Goal: Task Accomplishment & Management: Manage account settings

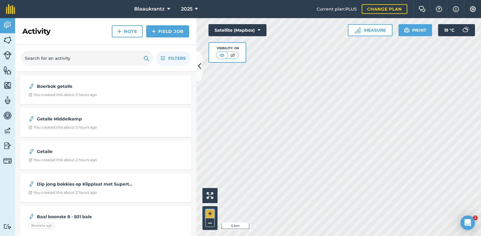
click at [207, 215] on button "+" at bounding box center [209, 213] width 9 height 9
click at [0, 236] on html "Blaaukrantz 2025 Current plan : PLUS Change plan Farm Chat Help Info Settings B…" at bounding box center [240, 118] width 481 height 236
click at [211, 213] on button "+" at bounding box center [209, 213] width 9 height 9
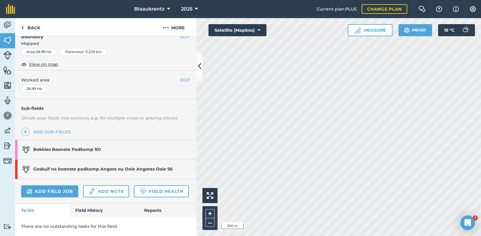
scroll to position [105, 0]
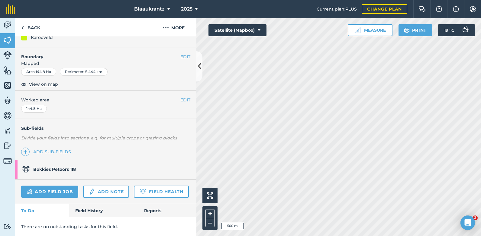
scroll to position [85, 0]
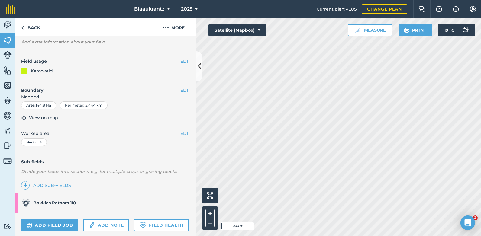
scroll to position [85, 0]
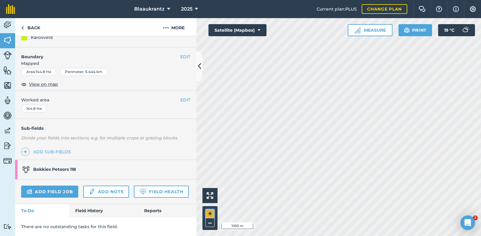
click at [209, 213] on button "+" at bounding box center [209, 213] width 9 height 9
click at [209, 212] on button "+" at bounding box center [209, 213] width 9 height 9
click at [479, 0] on html "Blaaukrantz 2025 Current plan : PLUS Change plan Farm Chat Help Info Settings B…" at bounding box center [240, 118] width 481 height 236
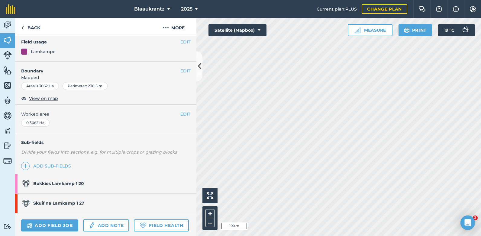
scroll to position [40, 0]
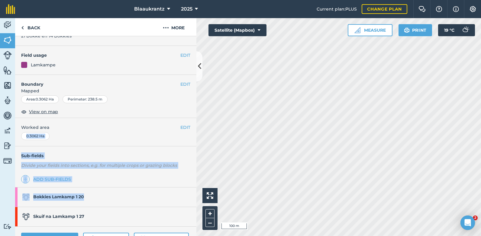
drag, startPoint x: 134, startPoint y: 160, endPoint x: 136, endPoint y: 196, distance: 35.4
click at [136, 196] on div "EDIT [PERSON_NAME] voerkampie 1 EDIT Description 21 Bokke en 14 Bokkies EDIT Fi…" at bounding box center [105, 136] width 181 height 200
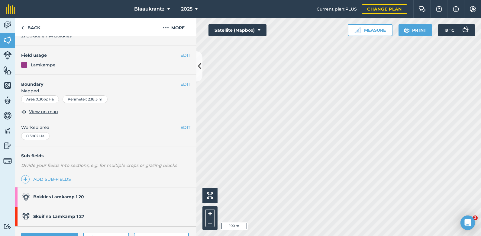
click at [119, 21] on div "Back More" at bounding box center [105, 27] width 181 height 18
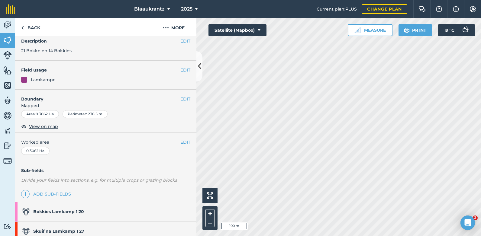
scroll to position [0, 0]
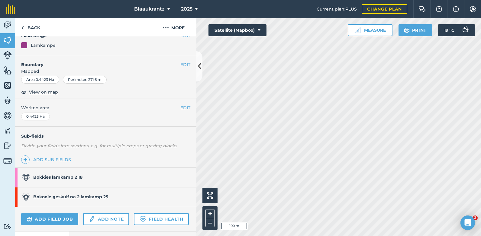
scroll to position [64, 0]
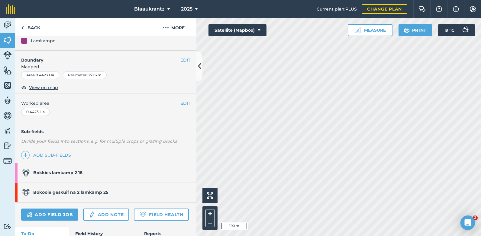
drag, startPoint x: 147, startPoint y: 99, endPoint x: 146, endPoint y: 105, distance: 6.5
click at [146, 105] on div "EDIT Worked area 0.4423 Ha" at bounding box center [105, 108] width 181 height 28
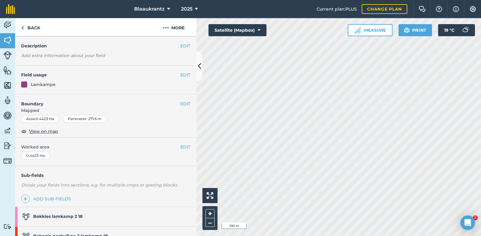
scroll to position [0, 0]
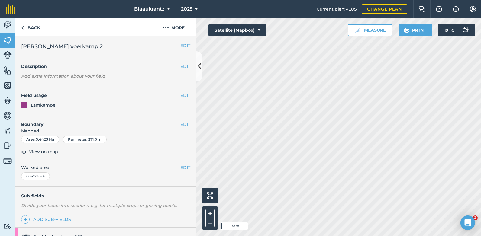
drag, startPoint x: 155, startPoint y: 81, endPoint x: 154, endPoint y: 67, distance: 13.3
click at [154, 67] on div "EDIT Description Add extra information about your field" at bounding box center [105, 71] width 181 height 29
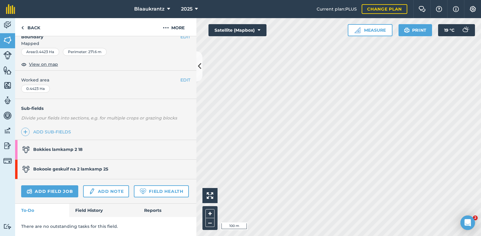
scroll to position [105, 0]
click at [208, 224] on button "–" at bounding box center [209, 222] width 9 height 9
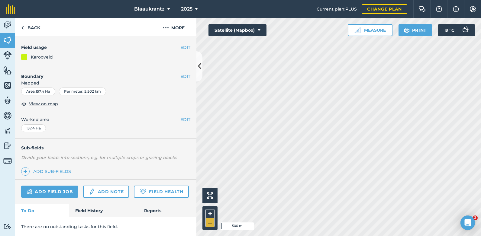
scroll to position [84, 0]
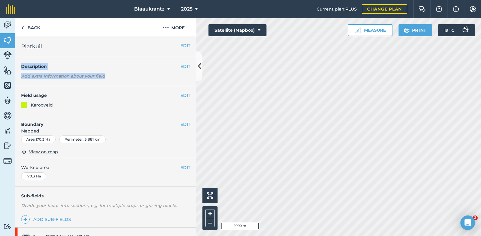
drag, startPoint x: 144, startPoint y: 57, endPoint x: 139, endPoint y: 80, distance: 24.0
click at [139, 80] on div "EDIT Platkuil EDIT Description Add extra information about your field EDIT Fiel…" at bounding box center [105, 136] width 181 height 200
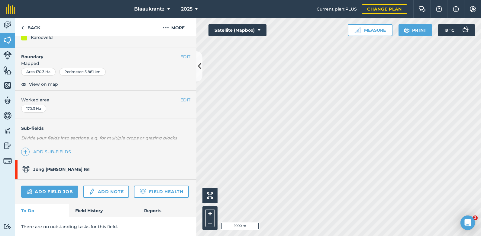
scroll to position [85, 0]
click at [446, 12] on div "Blaaukrantz 2025 Current plan : PLUS Change plan Farm Chat Help Info Settings B…" at bounding box center [240, 118] width 481 height 236
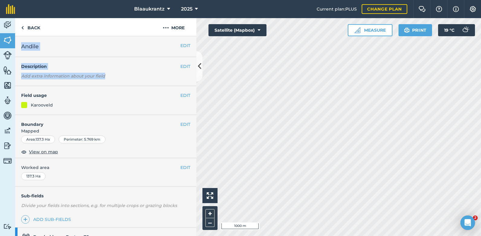
scroll to position [105, 0]
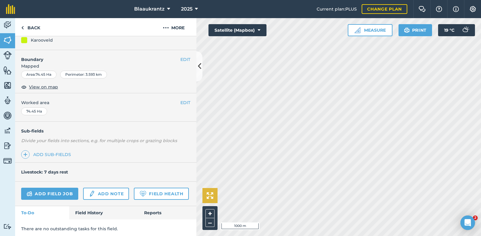
scroll to position [84, 0]
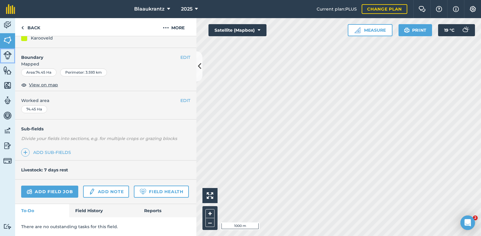
click at [6, 56] on img at bounding box center [7, 55] width 8 height 8
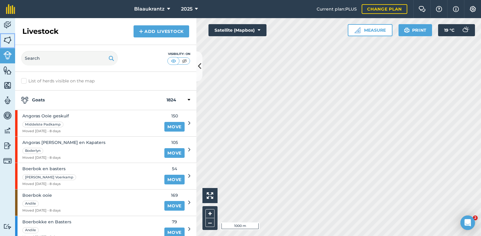
click at [9, 39] on img at bounding box center [7, 40] width 8 height 9
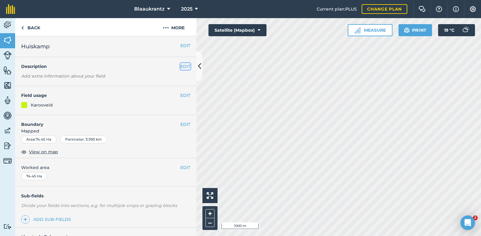
click at [182, 65] on button "EDIT" at bounding box center [185, 66] width 10 height 7
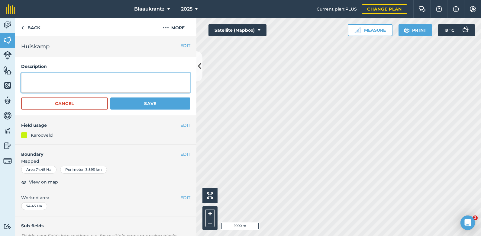
click at [26, 78] on textarea at bounding box center [105, 83] width 169 height 20
type textarea "Slagskape Dorpers en Percys"
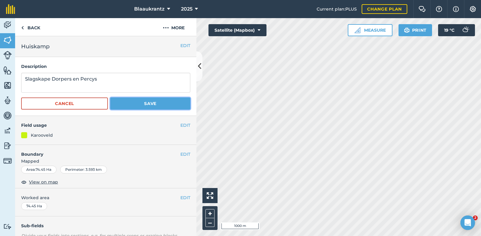
click at [140, 100] on button "Save" at bounding box center [150, 104] width 80 height 12
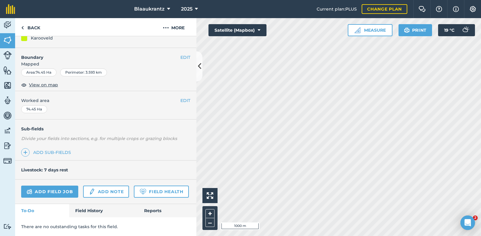
scroll to position [84, 0]
click at [8, 53] on img at bounding box center [7, 55] width 8 height 8
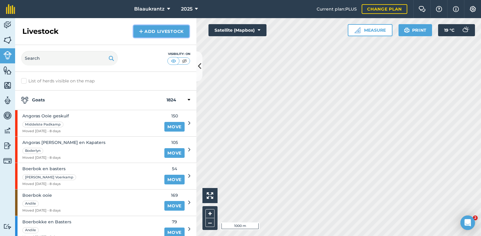
click at [161, 31] on link "Add Livestock" at bounding box center [162, 31] width 56 height 12
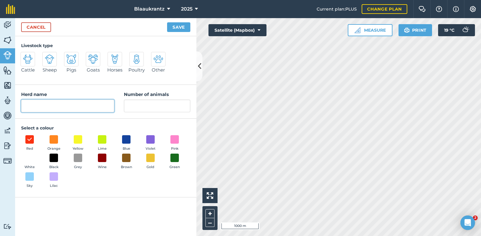
click at [34, 107] on input "Herd name" at bounding box center [67, 106] width 93 height 13
type input "Slagskape [PERSON_NAME] en Dorper"
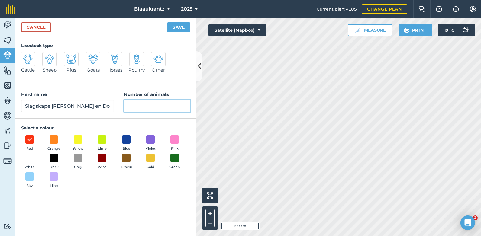
click at [134, 108] on input "Number of animals" at bounding box center [157, 106] width 66 height 13
type input "19"
click at [173, 156] on span at bounding box center [174, 157] width 9 height 9
click at [173, 156] on img at bounding box center [175, 158] width 6 height 8
click at [128, 158] on span at bounding box center [126, 157] width 9 height 9
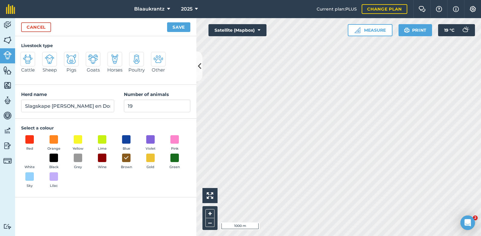
click at [48, 58] on img at bounding box center [50, 59] width 10 height 10
click at [47, 56] on input "Sheep" at bounding box center [45, 54] width 4 height 4
radio input "true"
click at [176, 25] on button "Save" at bounding box center [178, 27] width 23 height 10
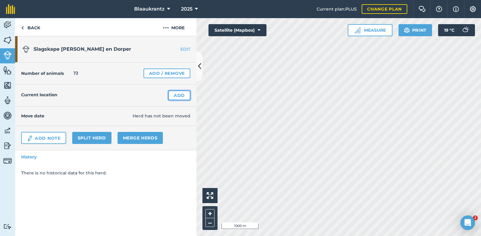
click at [174, 95] on link "Add" at bounding box center [179, 96] width 22 height 10
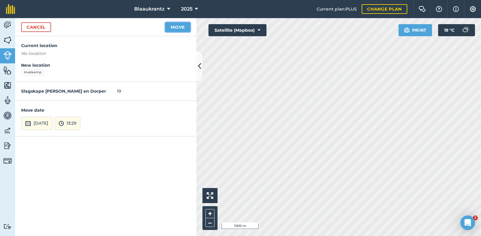
click at [175, 27] on button "Move" at bounding box center [177, 27] width 25 height 10
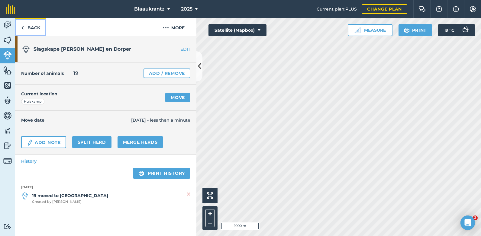
click at [34, 26] on link "Back" at bounding box center [30, 27] width 31 height 18
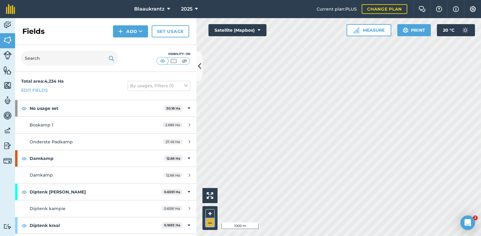
click at [209, 223] on button "–" at bounding box center [209, 222] width 9 height 9
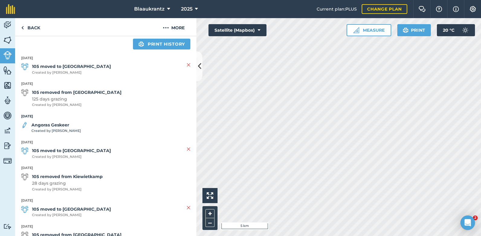
scroll to position [131, 0]
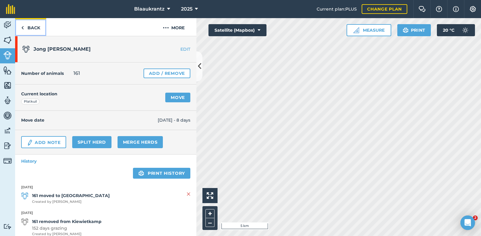
click at [33, 26] on link "Back" at bounding box center [30, 27] width 31 height 18
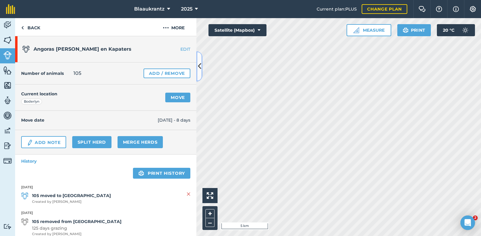
click at [199, 66] on icon at bounding box center [199, 66] width 3 height 11
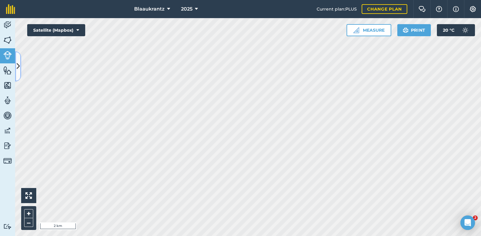
click at [18, 64] on icon at bounding box center [18, 66] width 3 height 11
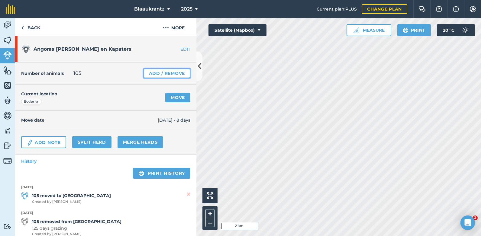
click at [173, 73] on link "Add / Remove" at bounding box center [167, 74] width 47 height 10
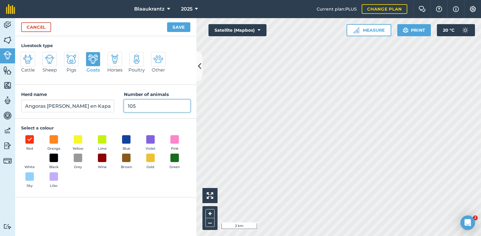
click at [141, 107] on input "105" at bounding box center [157, 106] width 66 height 13
type input "1"
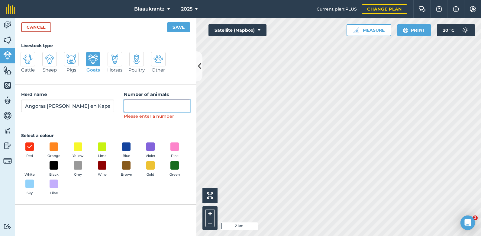
click at [167, 22] on button "Save" at bounding box center [178, 27] width 23 height 10
click at [177, 26] on button "Save" at bounding box center [178, 27] width 23 height 10
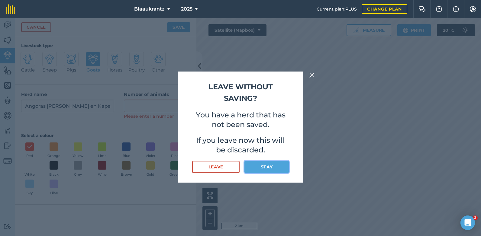
click at [263, 169] on button "Stay" at bounding box center [266, 167] width 44 height 12
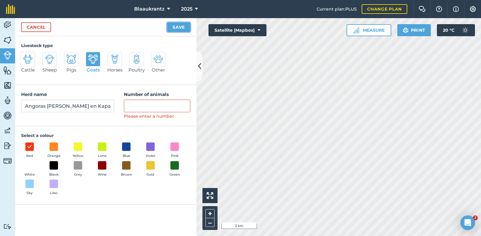
click at [176, 28] on button "Save" at bounding box center [178, 27] width 23 height 10
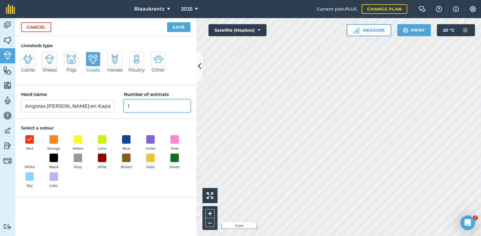
type input "1"
click at [174, 27] on button "Save" at bounding box center [178, 27] width 23 height 10
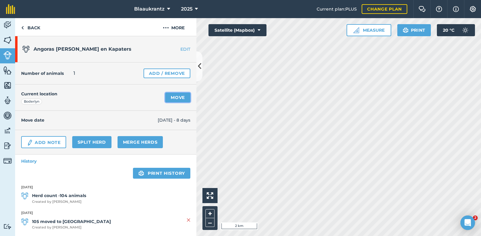
click at [167, 97] on link "Move" at bounding box center [177, 98] width 25 height 10
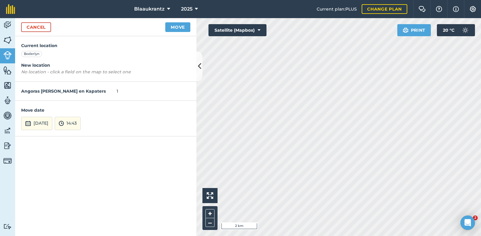
click at [37, 71] on em "No location - click a field on the map to select one" at bounding box center [76, 71] width 110 height 5
drag, startPoint x: 37, startPoint y: 71, endPoint x: 30, endPoint y: 64, distance: 10.3
click at [30, 64] on h4 "New location" at bounding box center [105, 65] width 169 height 7
click at [23, 72] on em "No location - click a field on the map to select one" at bounding box center [76, 71] width 110 height 5
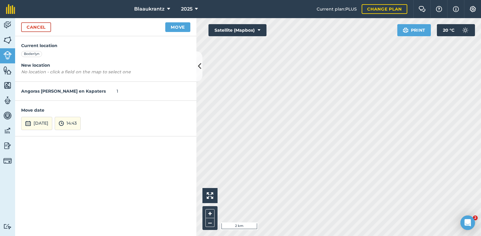
click at [43, 53] on div "Current location [GEOGRAPHIC_DATA] New location No location - click a field on …" at bounding box center [105, 59] width 181 height 46
click at [174, 27] on button "Move" at bounding box center [177, 27] width 25 height 10
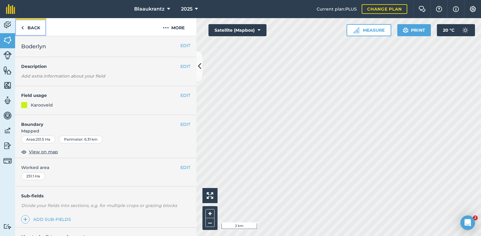
click at [31, 27] on link "Back" at bounding box center [30, 27] width 31 height 18
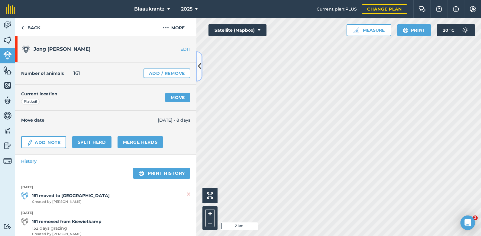
click at [200, 66] on icon at bounding box center [199, 66] width 3 height 11
